Goal: Task Accomplishment & Management: Manage account settings

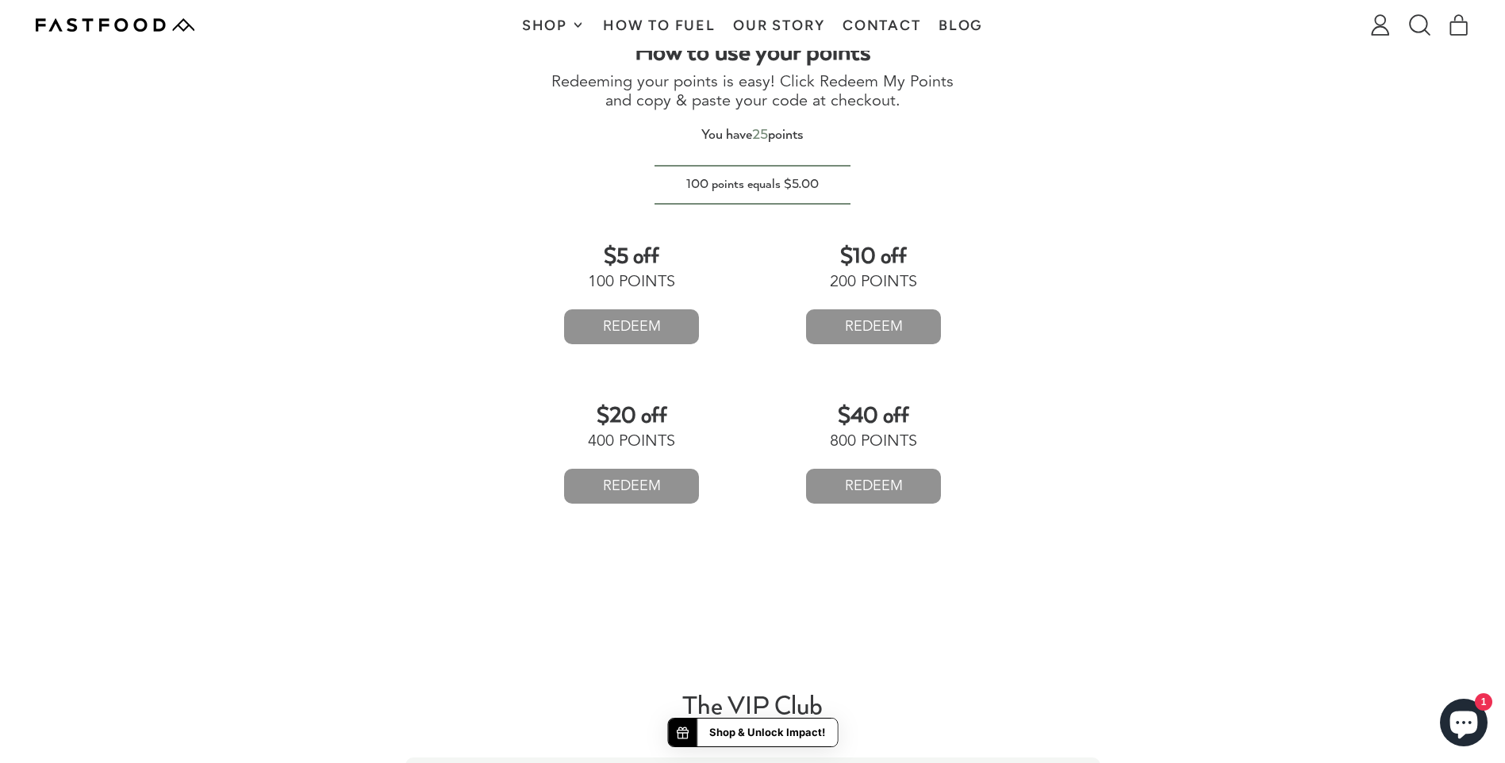
click at [638, 22] on link "How To Fuel" at bounding box center [659, 25] width 130 height 50
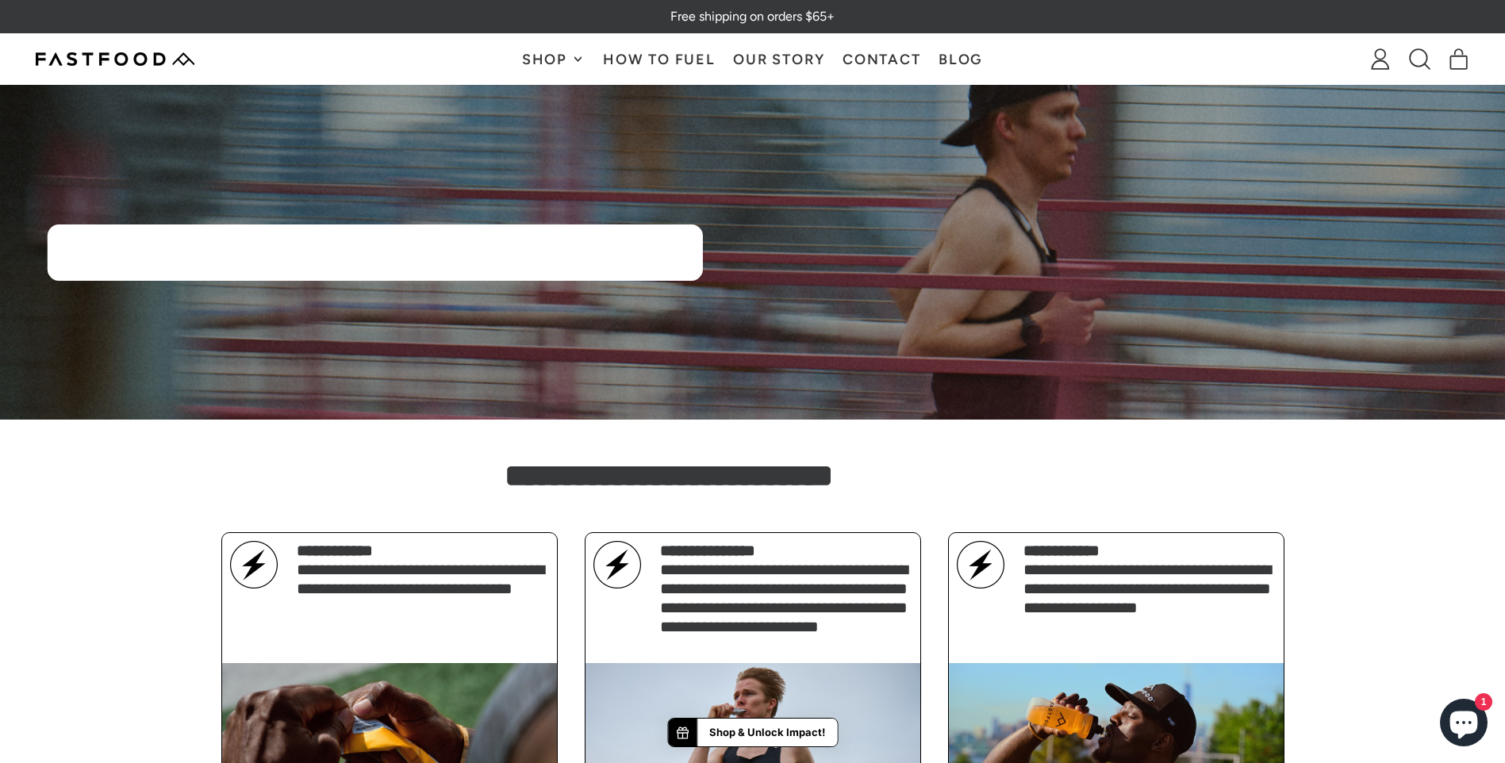
click at [1382, 61] on icon at bounding box center [1380, 65] width 17 height 8
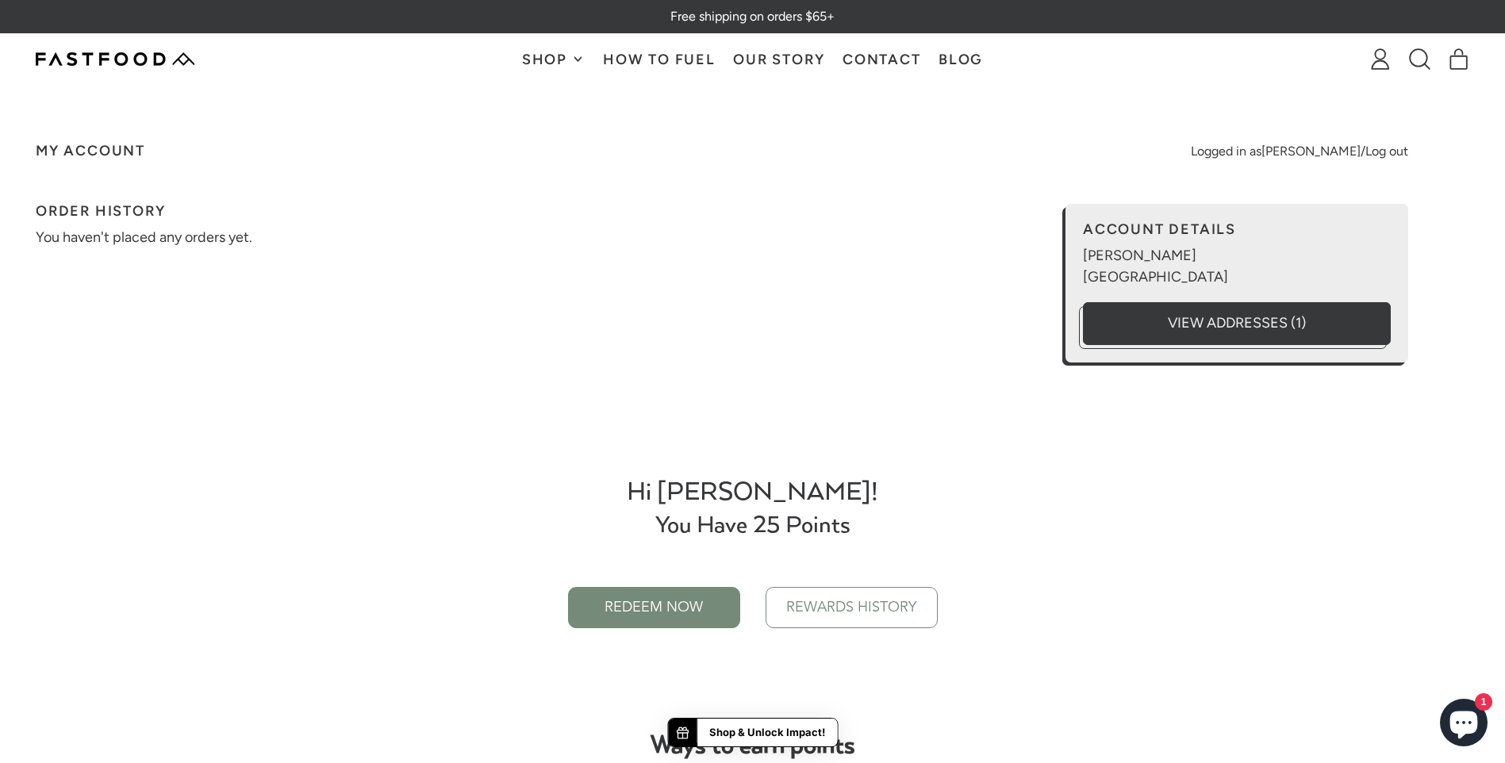
click at [1381, 152] on link "Log out" at bounding box center [1387, 151] width 43 height 19
